Goal: Transaction & Acquisition: Subscribe to service/newsletter

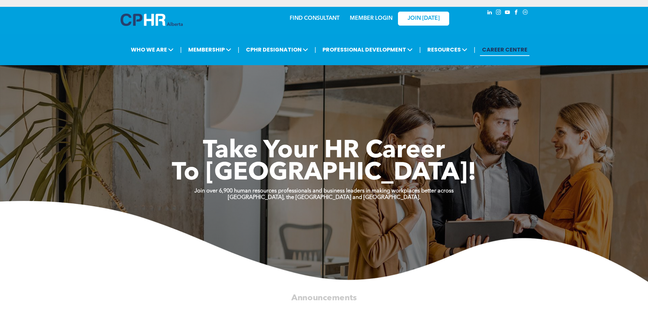
click at [363, 20] on link "MEMBER LOGIN" at bounding box center [371, 18] width 43 height 5
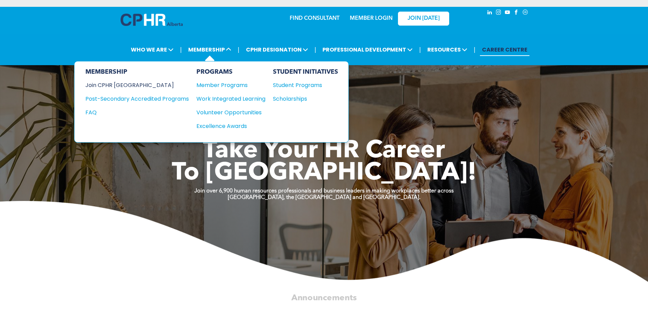
click at [132, 86] on div "Join CPHR [GEOGRAPHIC_DATA]" at bounding box center [131, 85] width 93 height 9
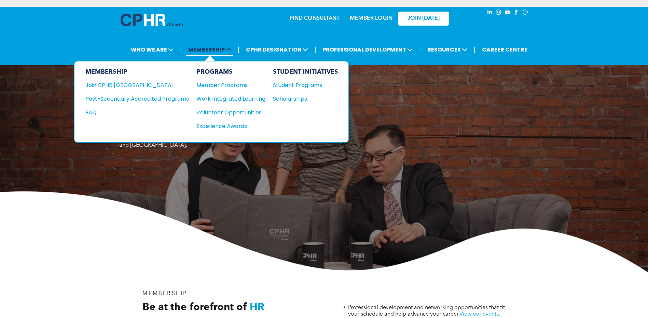
click at [231, 51] on icon at bounding box center [228, 49] width 5 height 5
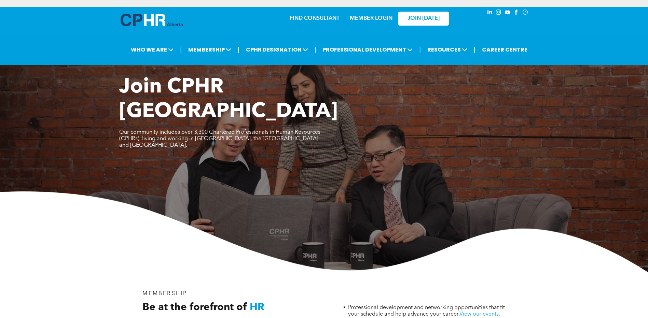
click at [382, 17] on link "MEMBER LOGIN" at bounding box center [371, 18] width 43 height 5
